Goal: Transaction & Acquisition: Obtain resource

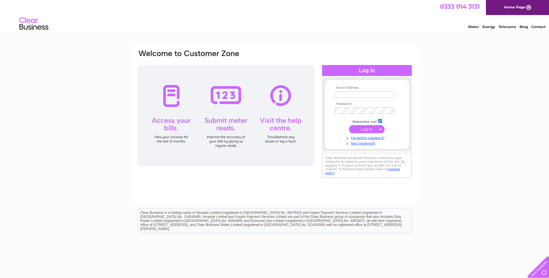
type input "spence@a-p-l.co.uk"
click at [369, 129] on input "submit" at bounding box center [367, 129] width 36 height 8
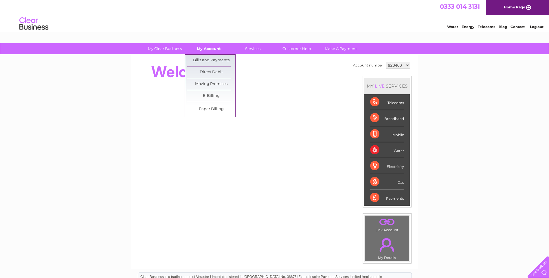
click at [208, 50] on link "My Account" at bounding box center [209, 48] width 48 height 11
click at [212, 59] on link "Bills and Payments" at bounding box center [211, 61] width 48 height 12
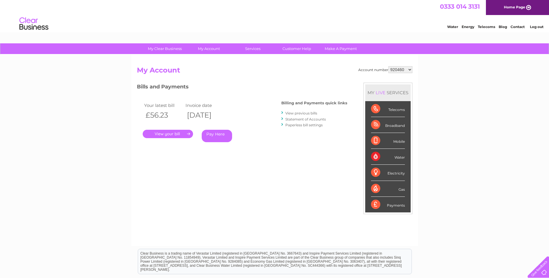
click at [406, 71] on select "920460 1053667 1059655" at bounding box center [400, 69] width 24 height 7
select select "1053667"
click at [388, 66] on select "920460 1053667 1059655" at bounding box center [400, 69] width 24 height 7
click at [170, 135] on link "." at bounding box center [168, 134] width 50 height 8
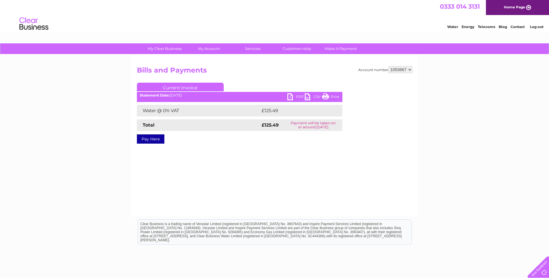
click at [292, 99] on link "PDF" at bounding box center [295, 97] width 17 height 8
click at [407, 69] on select "920460 1053667 1059655" at bounding box center [400, 69] width 24 height 7
select select "1059655"
click at [388, 66] on select "920460 1053667 1059655" at bounding box center [400, 69] width 24 height 7
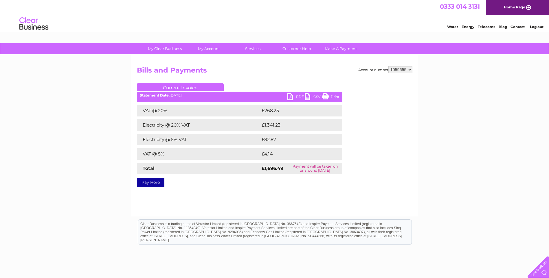
click at [296, 95] on link "PDF" at bounding box center [295, 97] width 17 height 8
